Goal: Task Accomplishment & Management: Complete application form

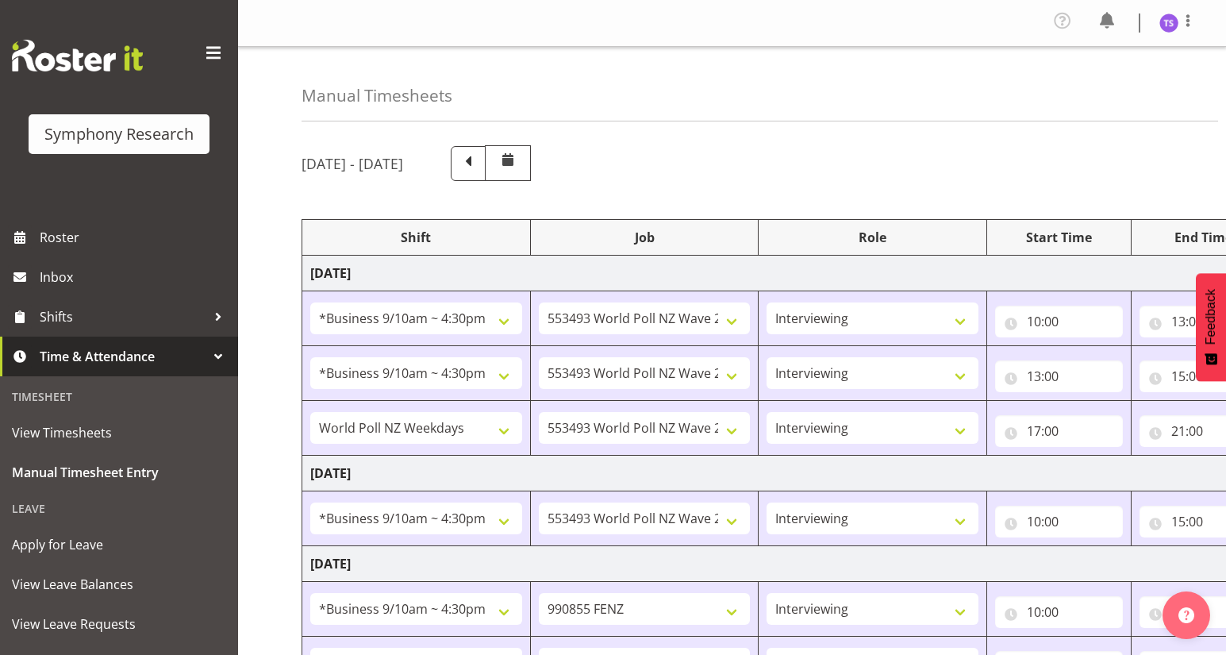
select select "26078"
select select "10527"
select select "47"
select select "26078"
select select "10527"
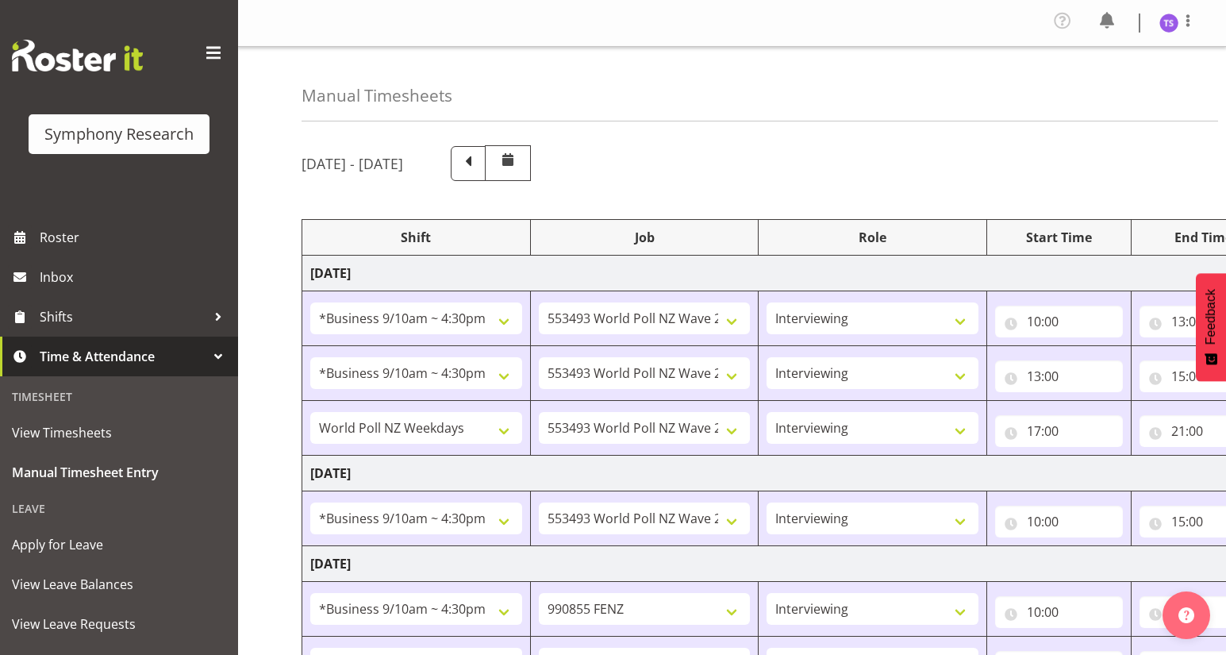
select select "47"
select select "41604"
select select "10527"
select select "47"
select select "26078"
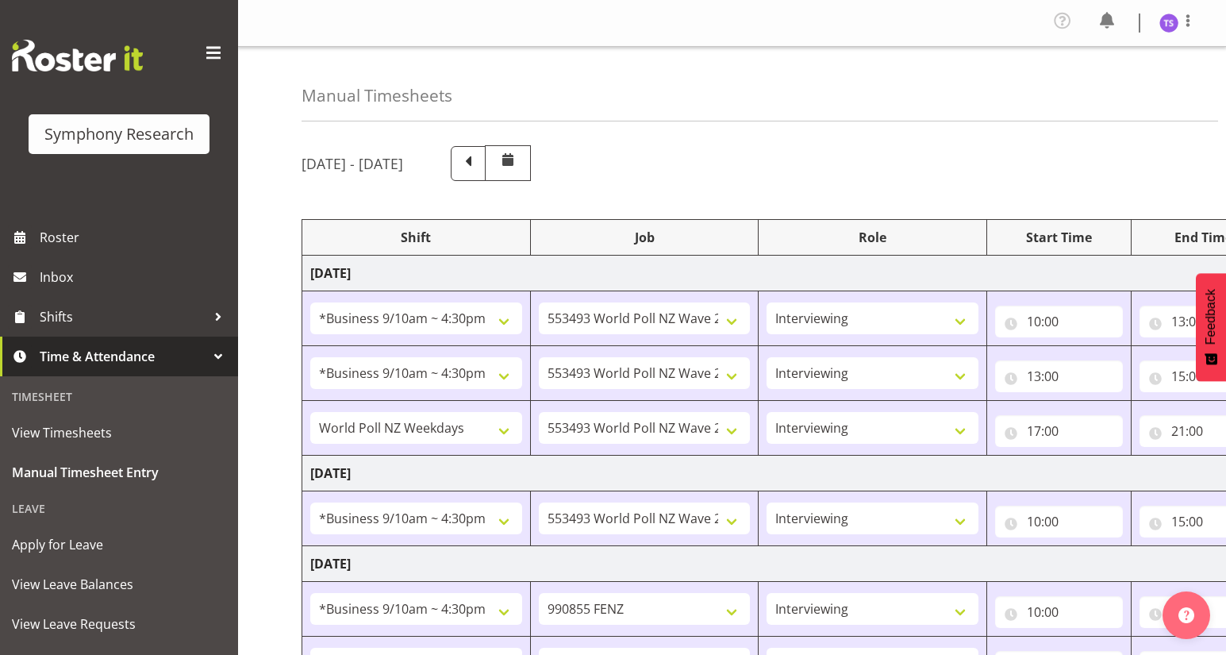
select select "10527"
select select "47"
select select "26078"
select select "9636"
select select "47"
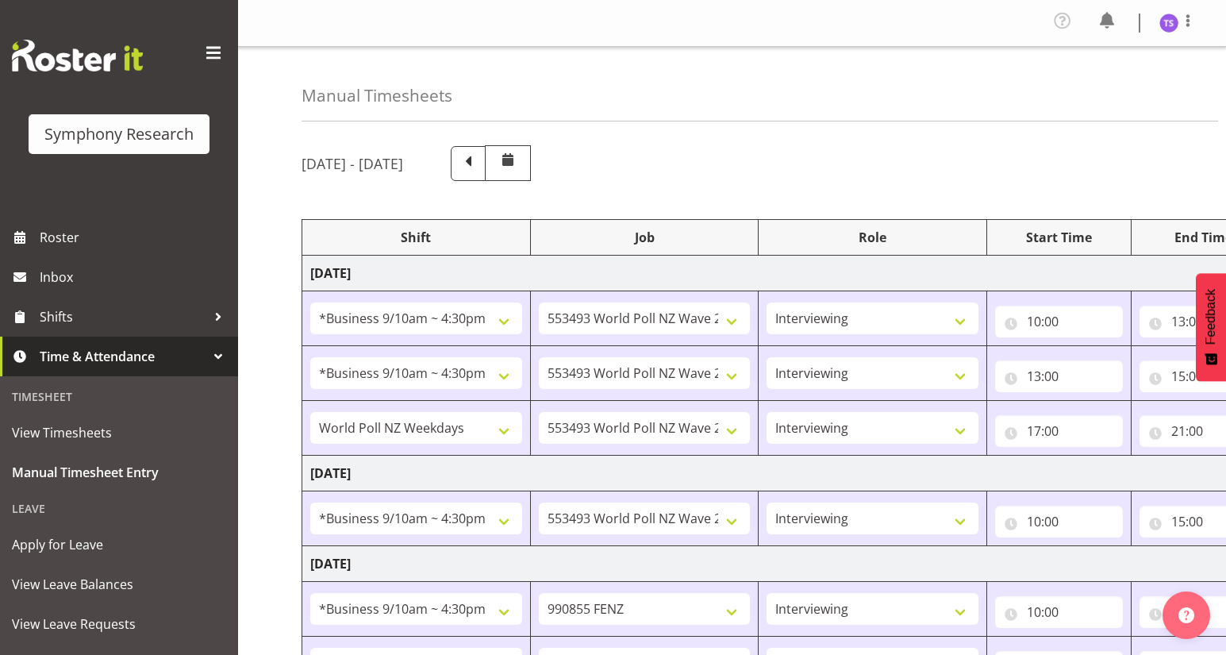
select select "26078"
select select "9636"
select select "47"
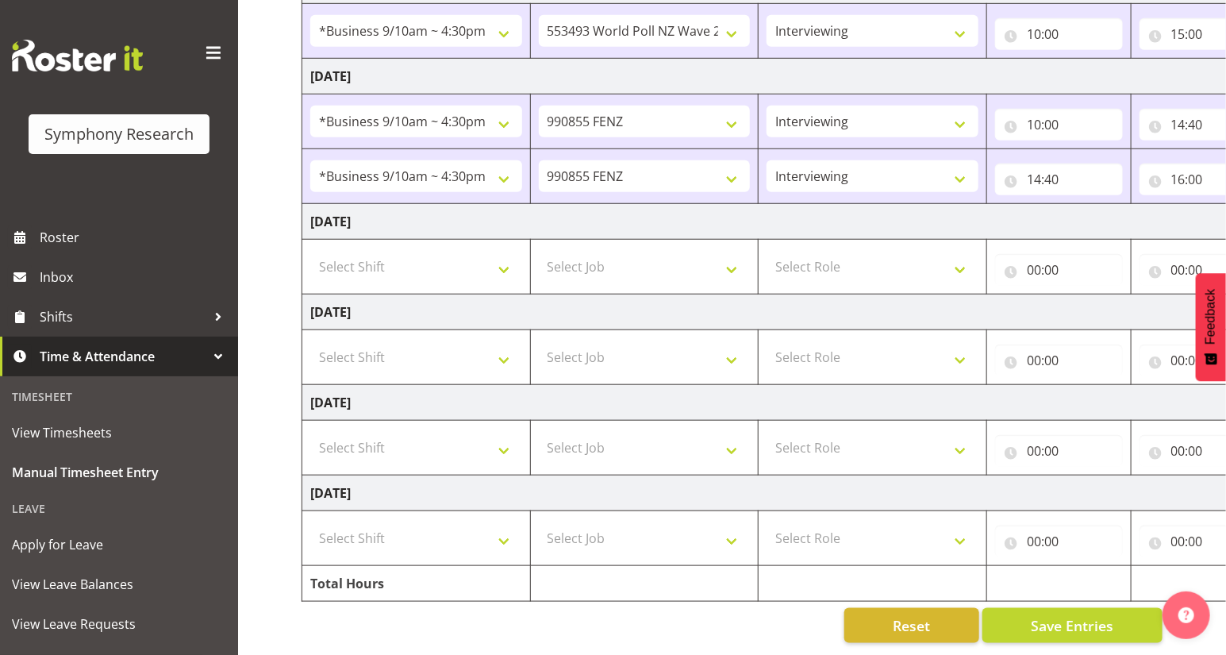
scroll to position [0, 186]
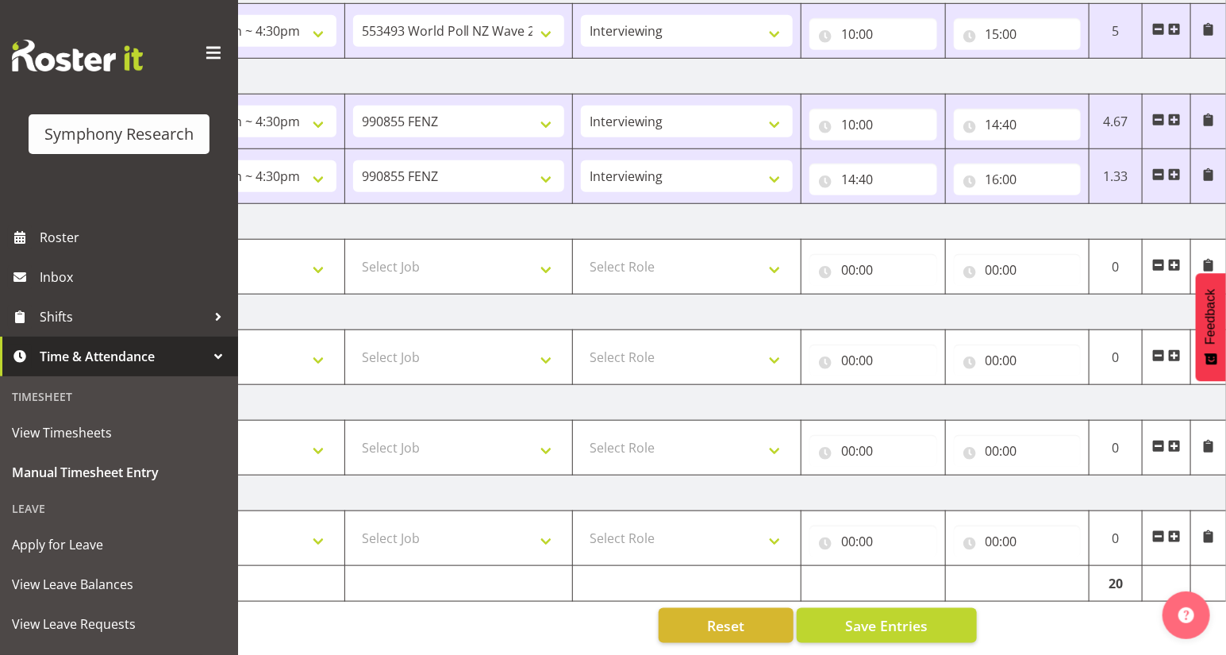
click at [1175, 168] on span at bounding box center [1174, 174] width 13 height 13
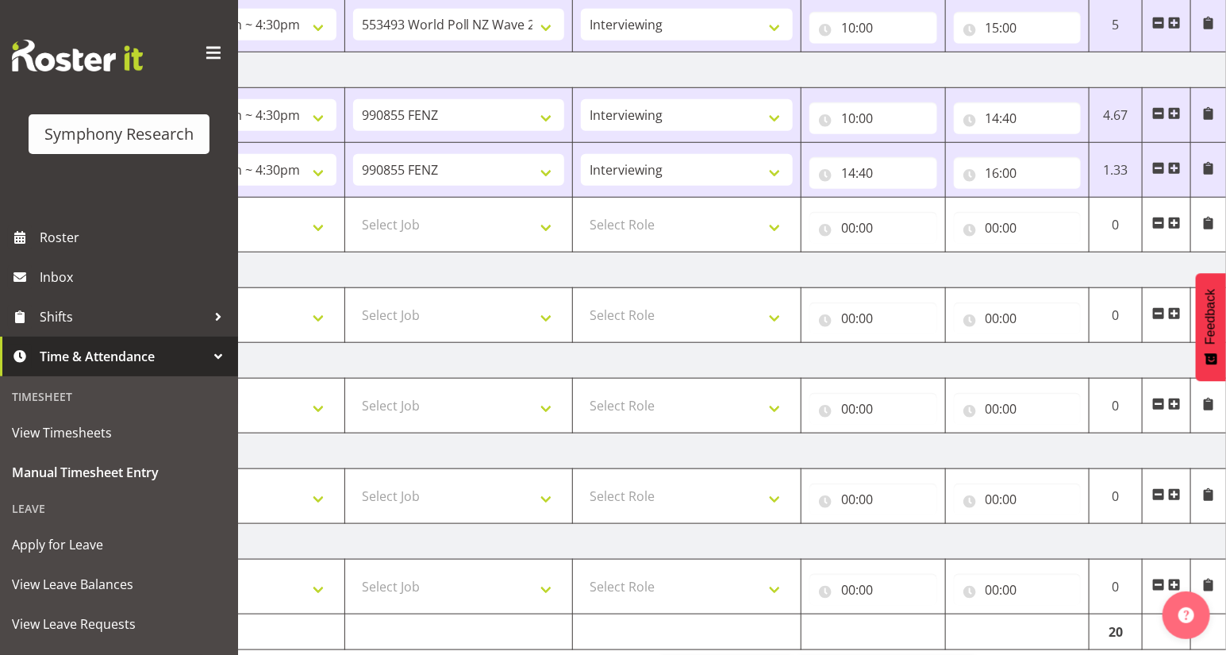
click at [1174, 166] on span at bounding box center [1174, 168] width 13 height 13
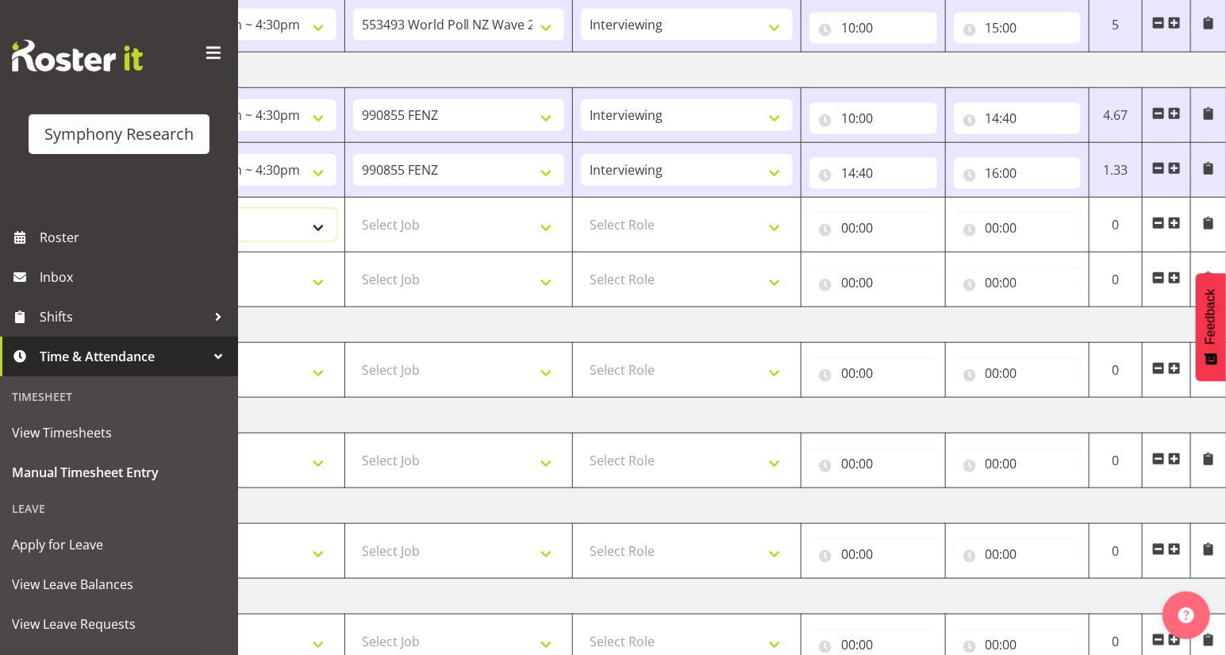
click at [313, 228] on select "Select Shift !!Weekend Residential (Roster IT Shift Label) *Business 9/10am ~ 4…" at bounding box center [231, 225] width 212 height 32
select select "41604"
click at [125, 209] on select "Select Shift !!Weekend Residential (Roster IT Shift Label) *Business 9/10am ~ 4…" at bounding box center [231, 225] width 212 height 32
click at [543, 222] on select "Select Job 550060 IF Admin 553492 World Poll Aus Wave 2 Main 2025 553493 World …" at bounding box center [459, 225] width 212 height 32
select select "10527"
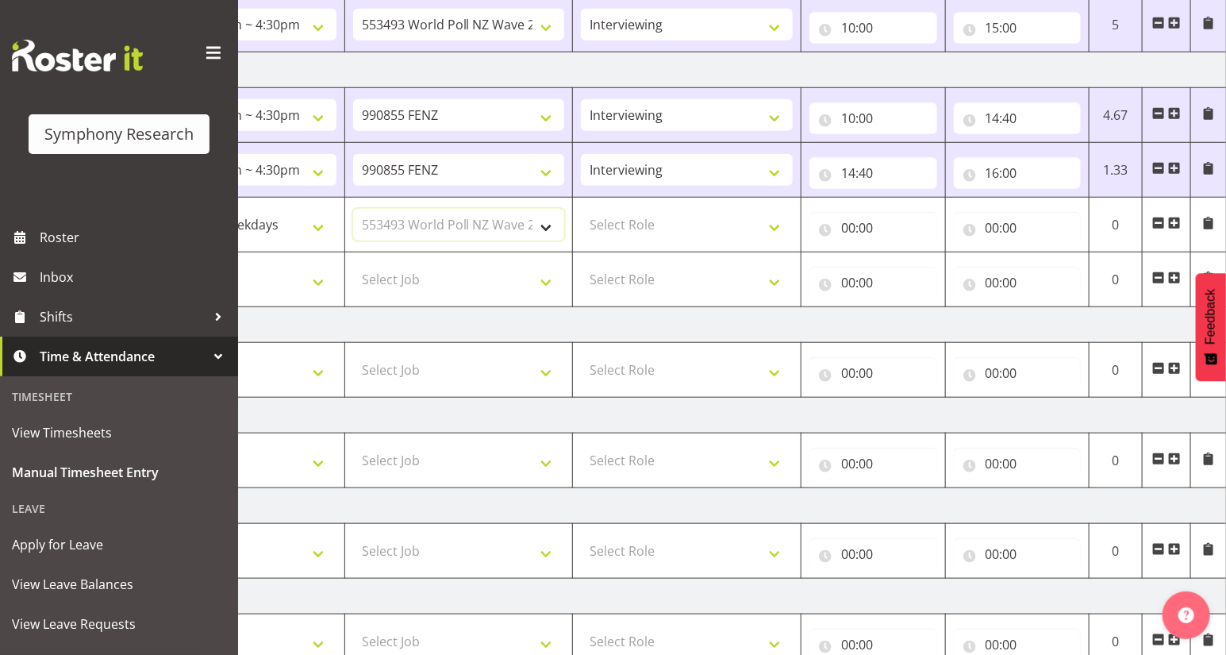
click at [353, 209] on select "Select Job 550060 IF Admin 553492 World Poll Aus Wave 2 Main 2025 553493 World …" at bounding box center [459, 225] width 212 height 32
click at [778, 225] on select "Select Role Briefing Interviewing" at bounding box center [687, 225] width 212 height 32
select select "47"
click at [581, 209] on select "Select Role Briefing Interviewing" at bounding box center [687, 225] width 212 height 32
click at [849, 231] on input "00:00" at bounding box center [873, 228] width 128 height 32
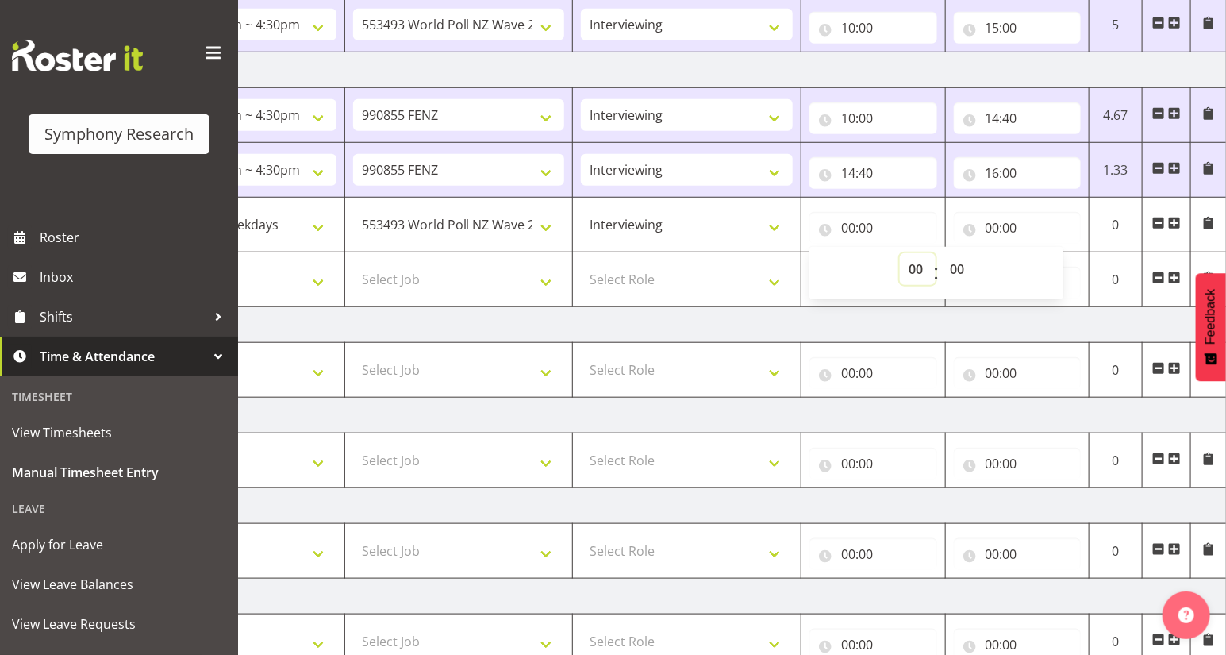
click at [917, 275] on select "00 01 02 03 04 05 06 07 08 09 10 11 12 13 14 15 16 17 18 19 20 21 22 23" at bounding box center [918, 269] width 36 height 32
select select "17"
click at [900, 253] on select "00 01 02 03 04 05 06 07 08 09 10 11 12 13 14 15 16 17 18 19 20 21 22 23" at bounding box center [918, 269] width 36 height 32
type input "17:00"
click at [996, 230] on input "00:00" at bounding box center [1018, 228] width 128 height 32
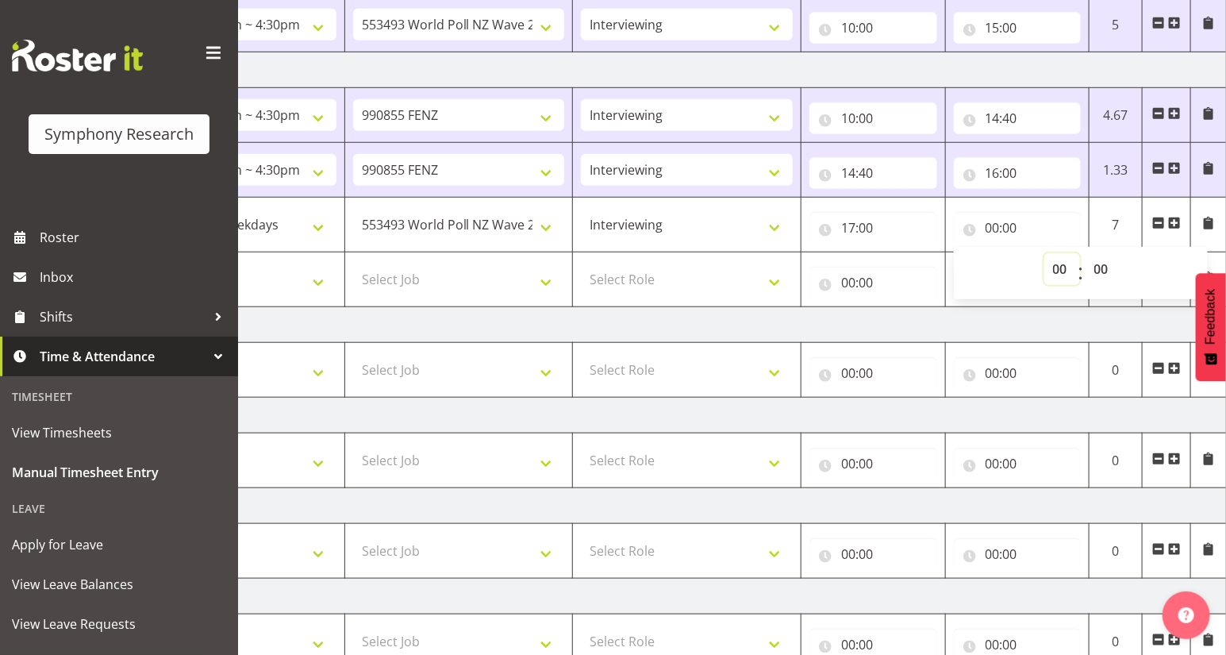
click at [1056, 270] on select "00 01 02 03 04 05 06 07 08 09 10 11 12 13 14 15 16 17 18 19 20 21 22 23" at bounding box center [1062, 269] width 36 height 32
select select "18"
click at [1044, 253] on select "00 01 02 03 04 05 06 07 08 09 10 11 12 13 14 15 16 17 18 19 20 21 22 23" at bounding box center [1062, 269] width 36 height 32
type input "18:00"
click at [1099, 268] on select "00 01 02 03 04 05 06 07 08 09 10 11 12 13 14 15 16 17 18 19 20 21 22 23 24 25 2…" at bounding box center [1104, 269] width 36 height 32
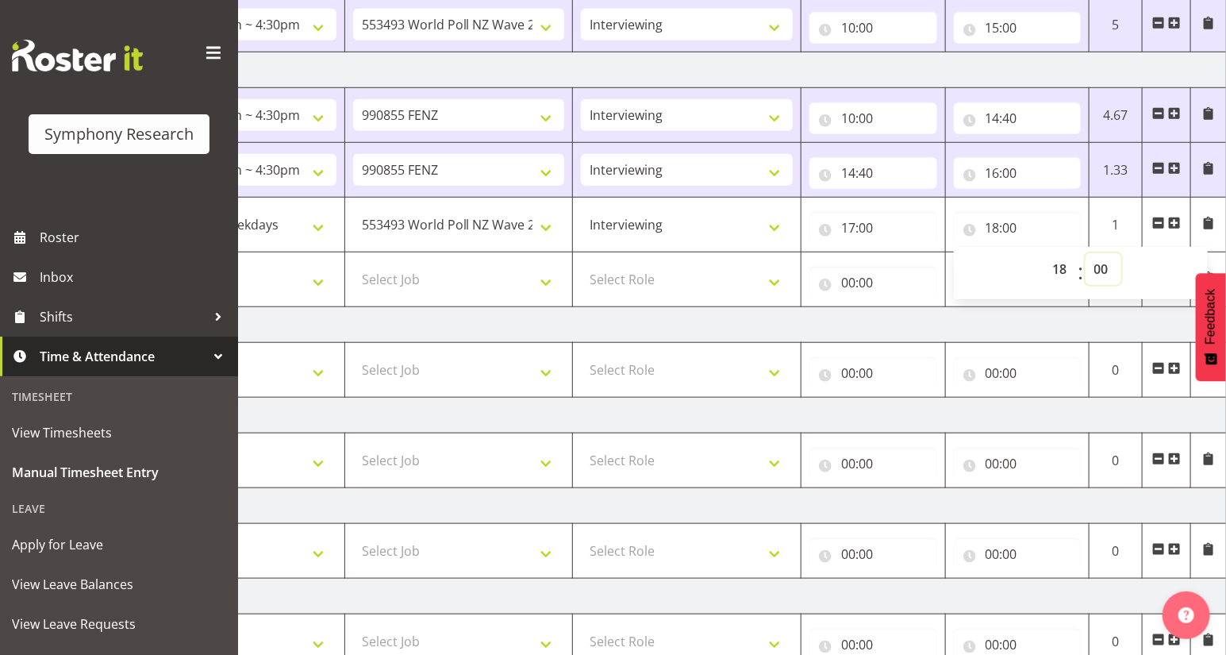
select select "20"
click at [1086, 253] on select "00 01 02 03 04 05 06 07 08 09 10 11 12 13 14 15 16 17 18 19 20 21 22 23 24 25 2…" at bounding box center [1104, 269] width 36 height 32
type input "18:20"
click at [1174, 223] on span at bounding box center [1174, 223] width 13 height 13
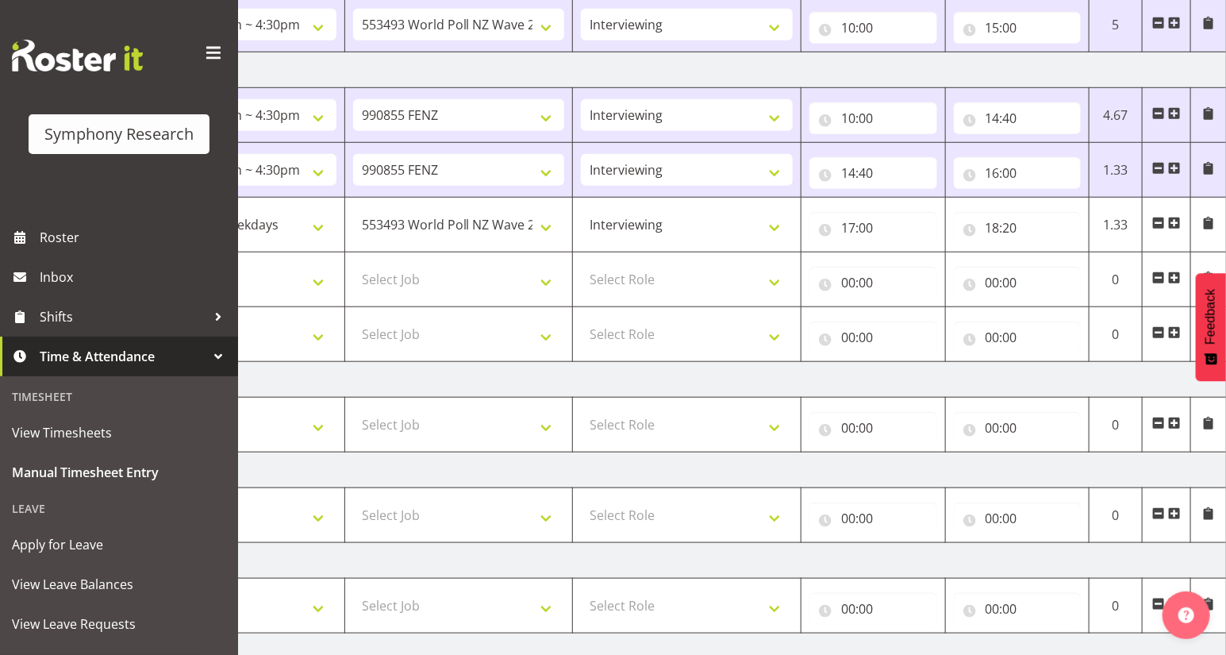
scroll to position [658, 0]
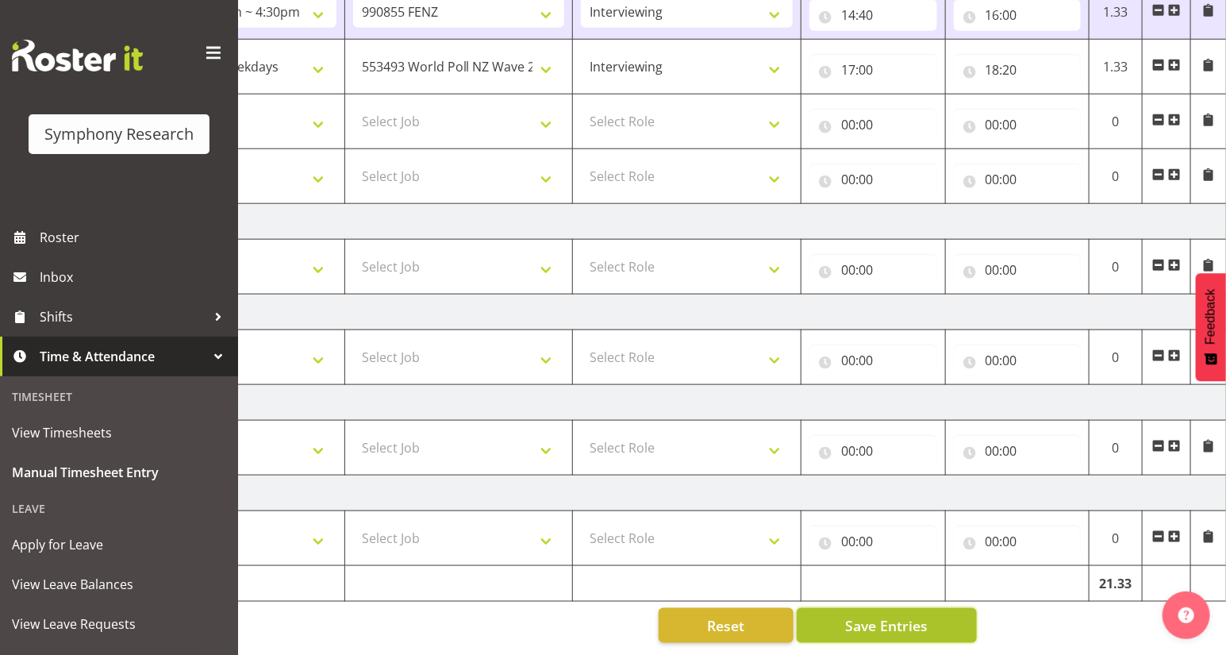
click at [893, 625] on button "Save Entries" at bounding box center [887, 625] width 180 height 35
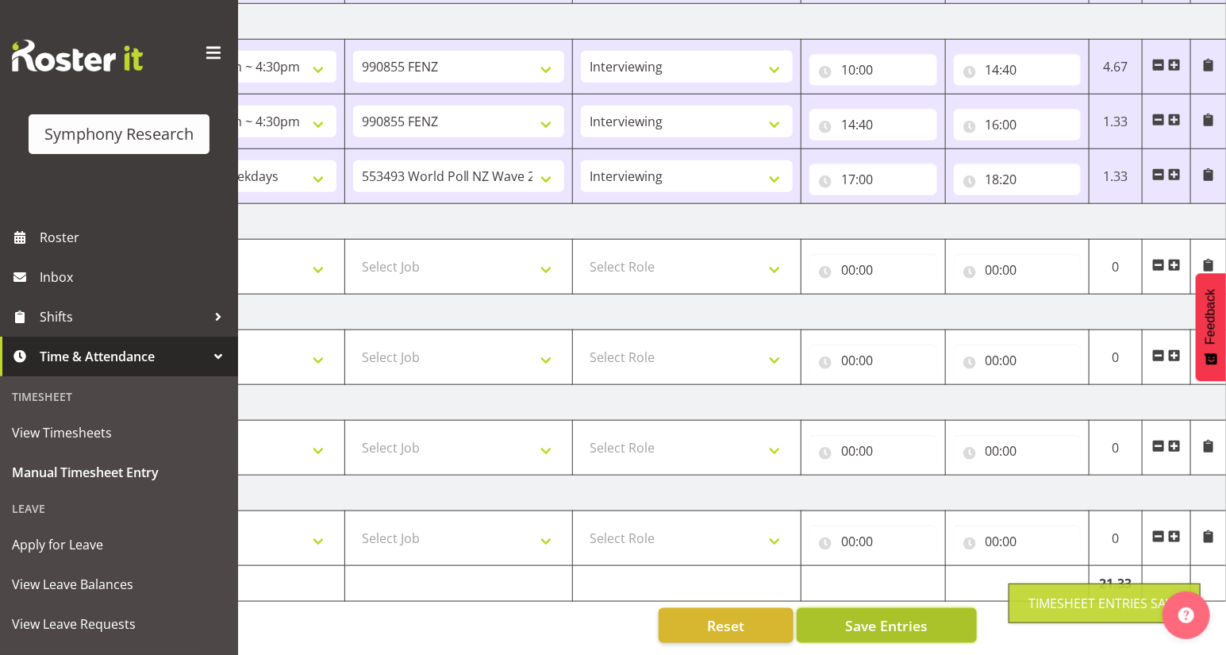
click at [909, 617] on span "Save Entries" at bounding box center [886, 625] width 83 height 21
